Goal: Check status: Check status

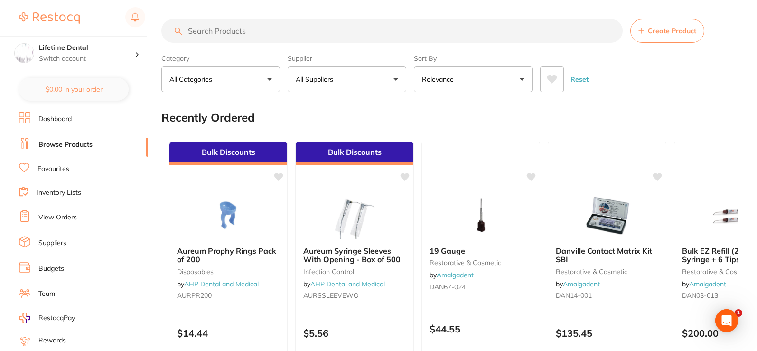
click at [68, 213] on link "View Orders" at bounding box center [57, 217] width 38 height 9
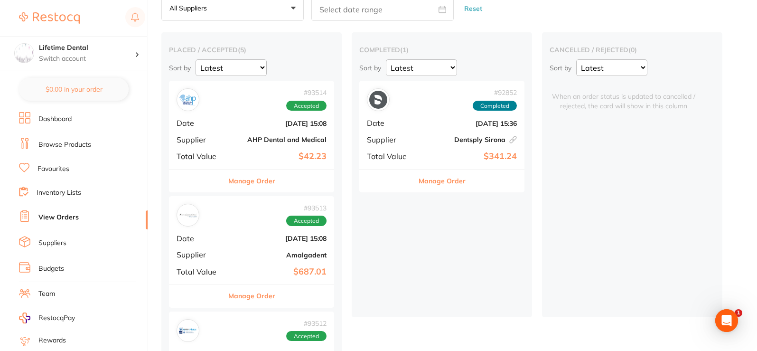
scroll to position [35, 0]
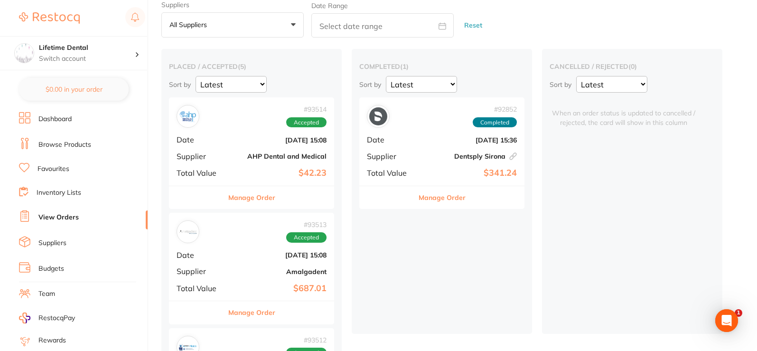
click at [236, 127] on div "# 93514 Accepted" at bounding box center [251, 116] width 150 height 23
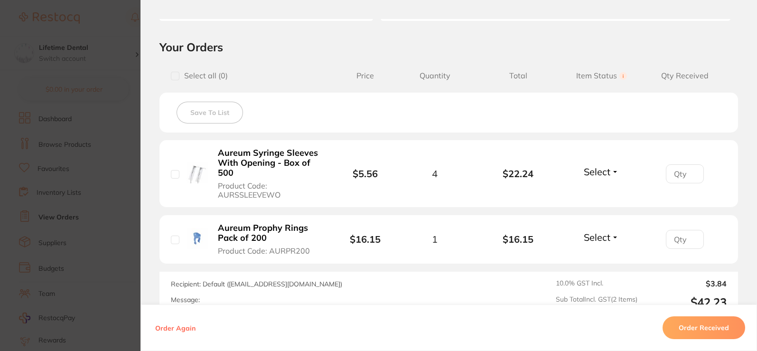
scroll to position [158, 0]
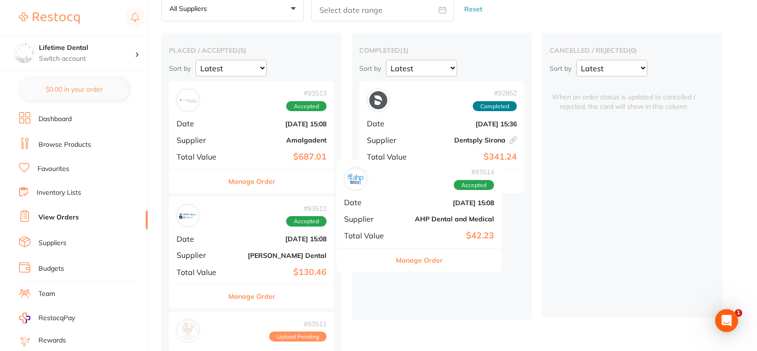
scroll to position [52, 0]
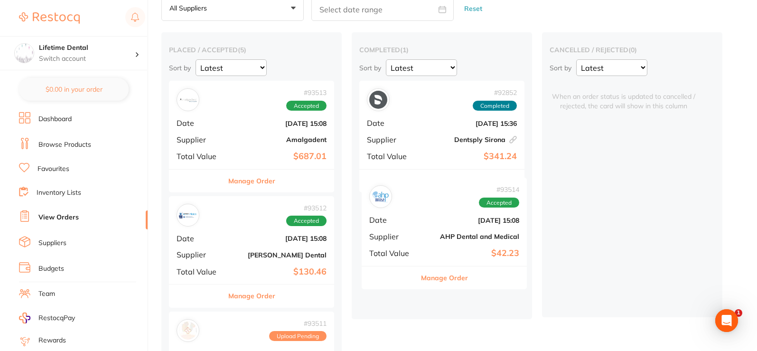
drag, startPoint x: 245, startPoint y: 162, endPoint x: 421, endPoint y: 215, distance: 183.4
click at [421, 215] on div "placed / accepted ( 5 ) Sort by Latest Notification # 93514 Accepted Date [DATE…" at bounding box center [458, 347] width 595 height 631
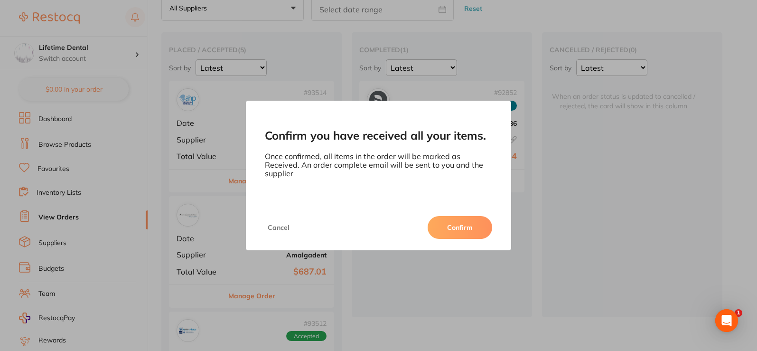
click at [452, 232] on button "Confirm" at bounding box center [459, 227] width 65 height 23
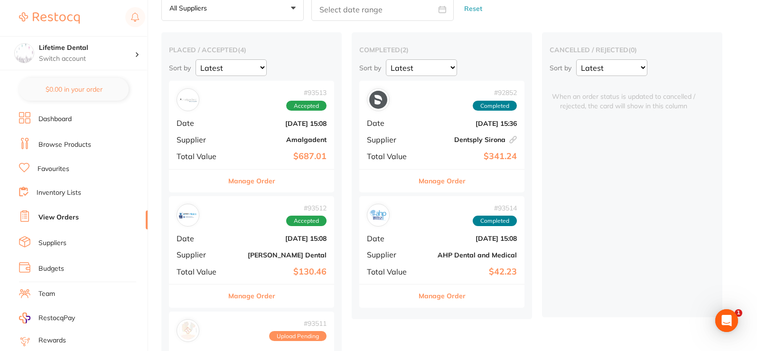
click at [240, 179] on button "Manage Order" at bounding box center [251, 180] width 47 height 23
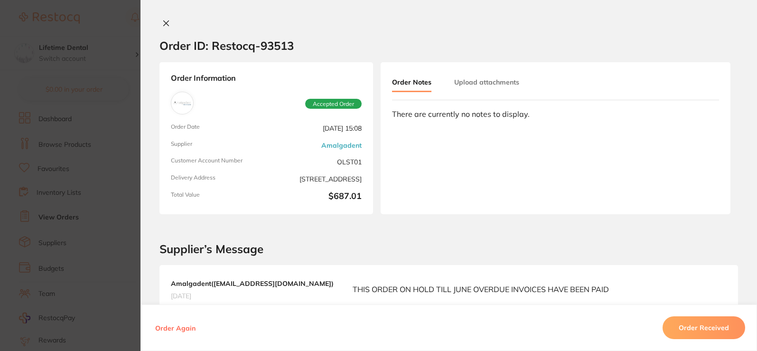
click at [170, 18] on div "Order ID: Restocq- 93513 Order Information Accepted Order Order Date [DATE] 15:…" at bounding box center [448, 175] width 616 height 351
click at [469, 82] on button "Upload attachments" at bounding box center [486, 82] width 65 height 17
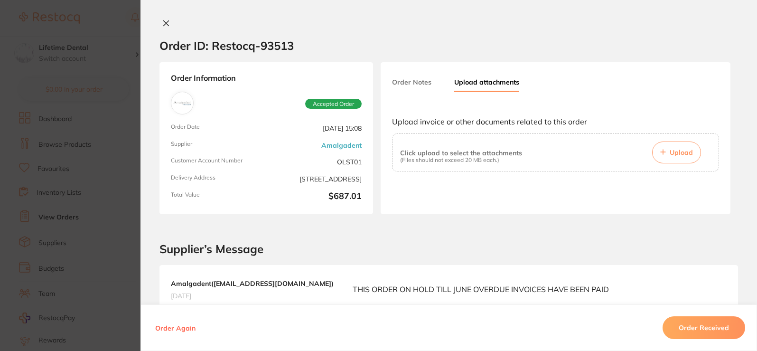
click at [163, 25] on icon at bounding box center [166, 23] width 8 height 8
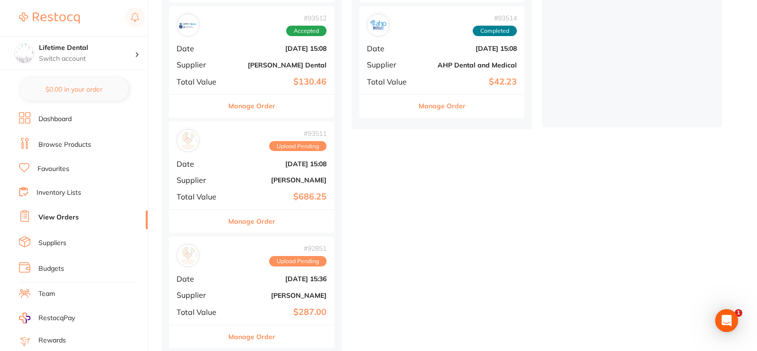
scroll to position [252, 0]
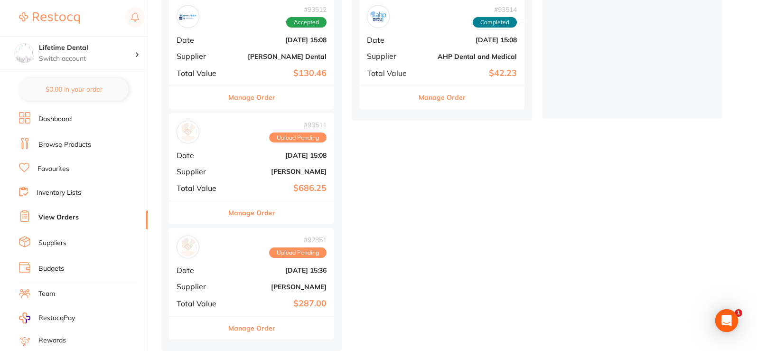
click at [241, 208] on button "Manage Order" at bounding box center [251, 212] width 47 height 23
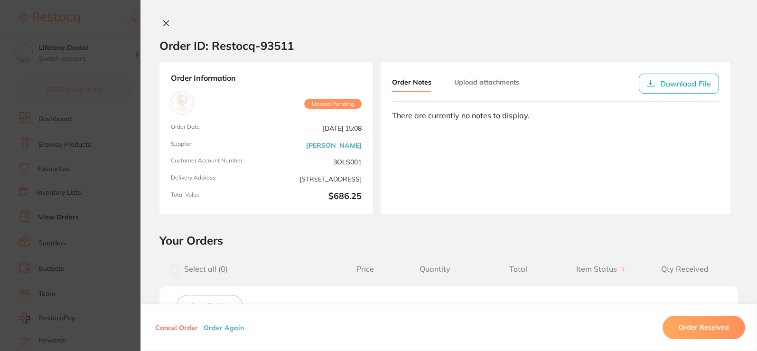
click at [485, 84] on button "Upload attachments" at bounding box center [486, 82] width 65 height 17
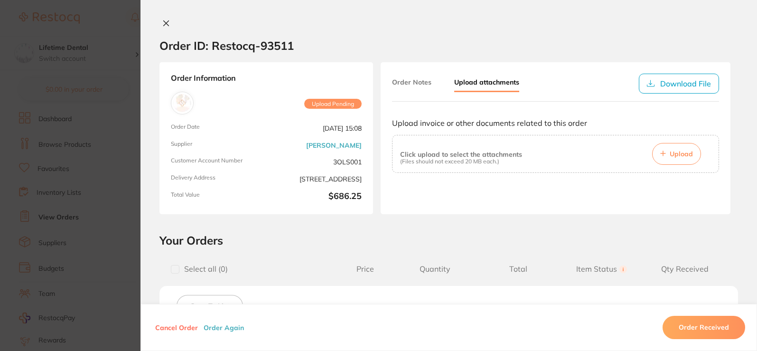
click at [159, 19] on button at bounding box center [165, 24] width 13 height 10
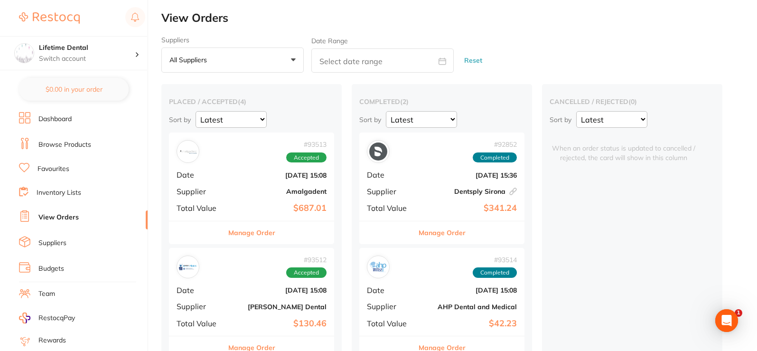
click at [63, 118] on link "Dashboard" at bounding box center [54, 118] width 33 height 9
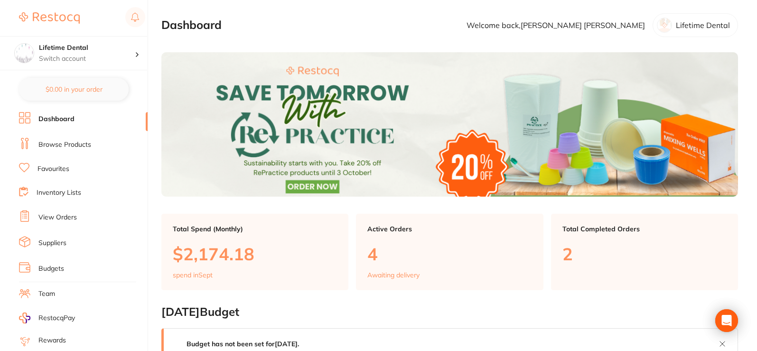
click at [64, 143] on link "Browse Products" at bounding box center [64, 144] width 53 height 9
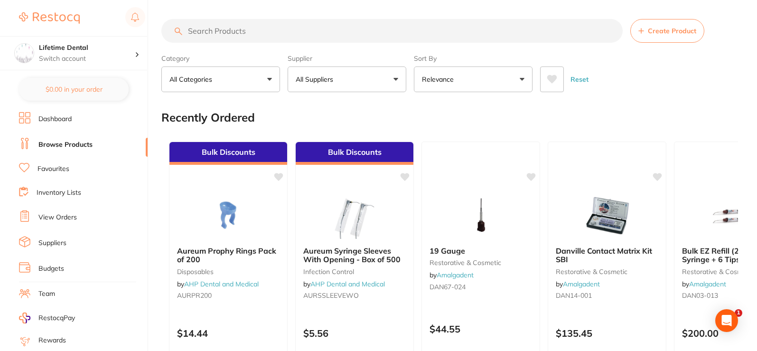
click at [262, 28] on input "search" at bounding box center [391, 31] width 461 height 24
